Goal: Task Accomplishment & Management: Manage account settings

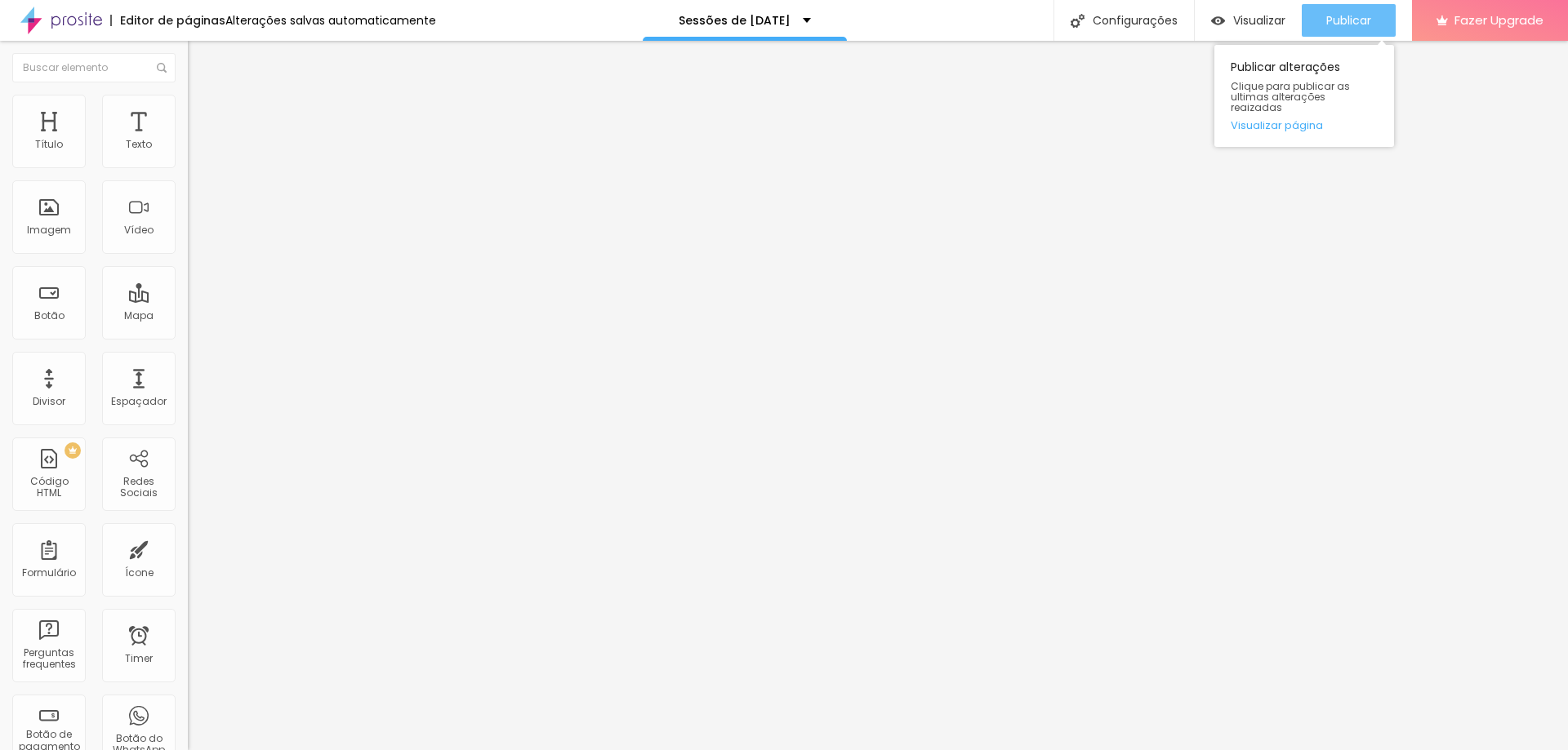
click at [1323, 16] on button "Publicar" at bounding box center [1348, 19] width 93 height 32
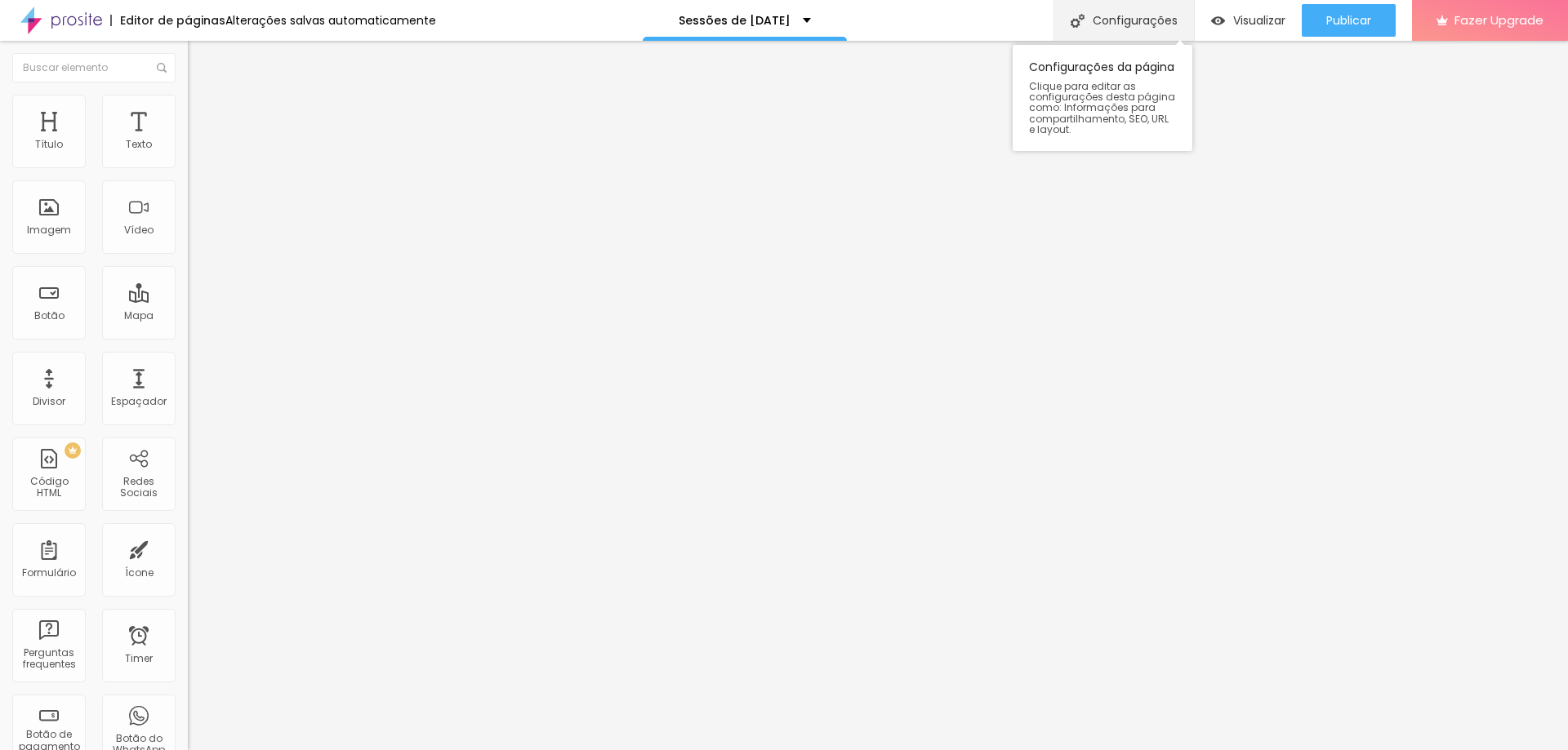
click at [1087, 19] on div "Configurações" at bounding box center [1124, 20] width 141 height 41
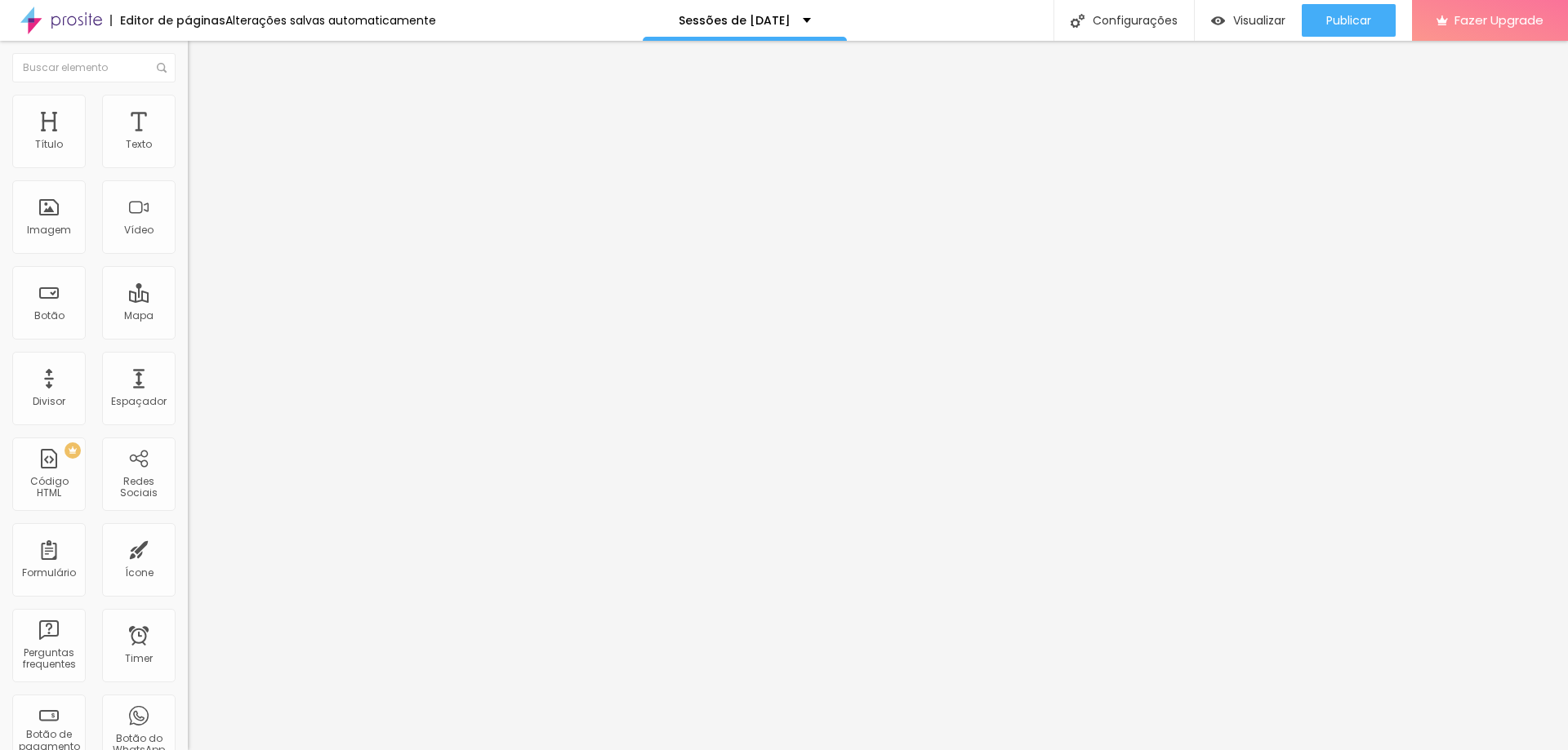
click at [814, 21] on div "Sessões de [DATE]" at bounding box center [745, 20] width 204 height 41
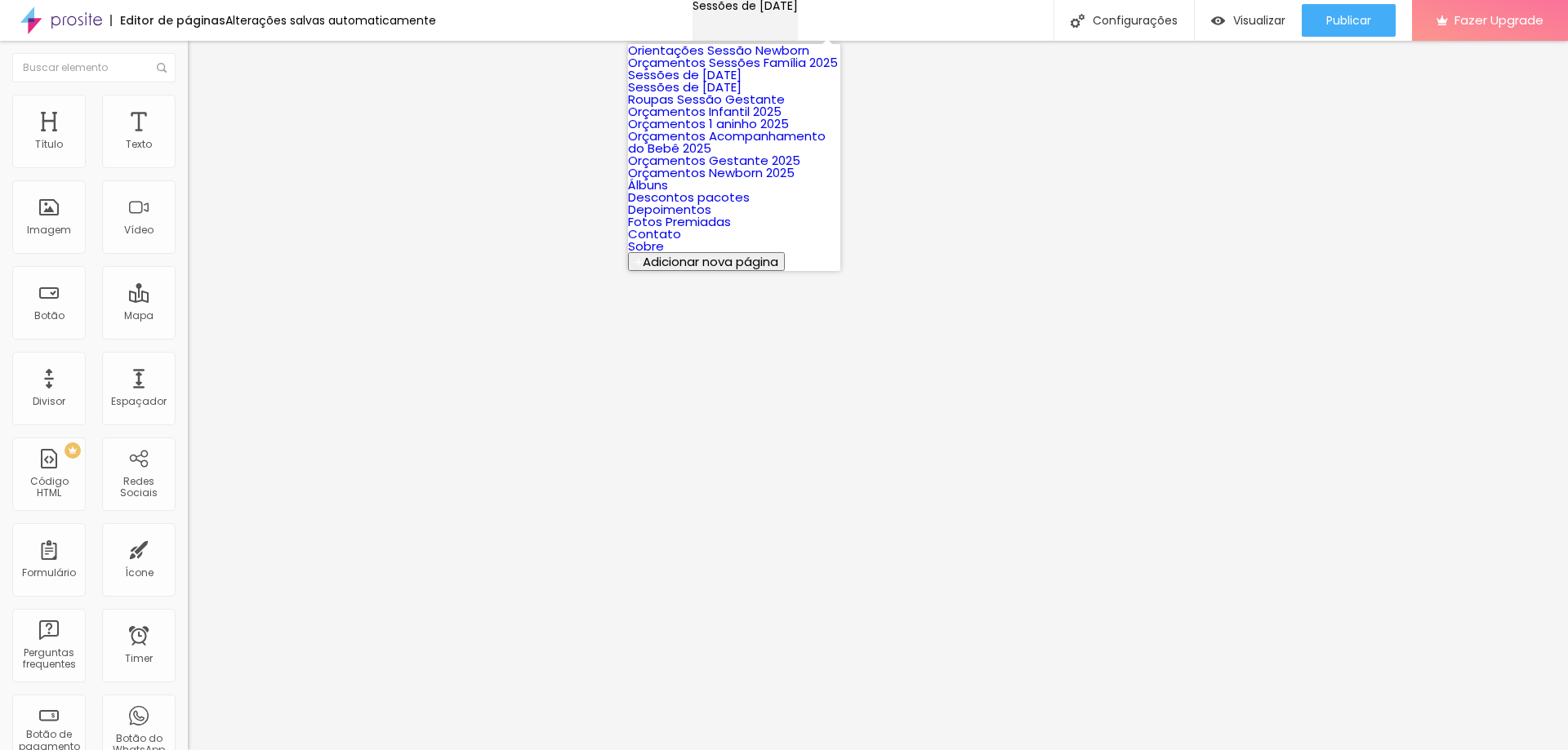
click at [797, 11] on div "Sessões de [DATE]" at bounding box center [745, 6] width 105 height 11
